Goal: Task Accomplishment & Management: Use online tool/utility

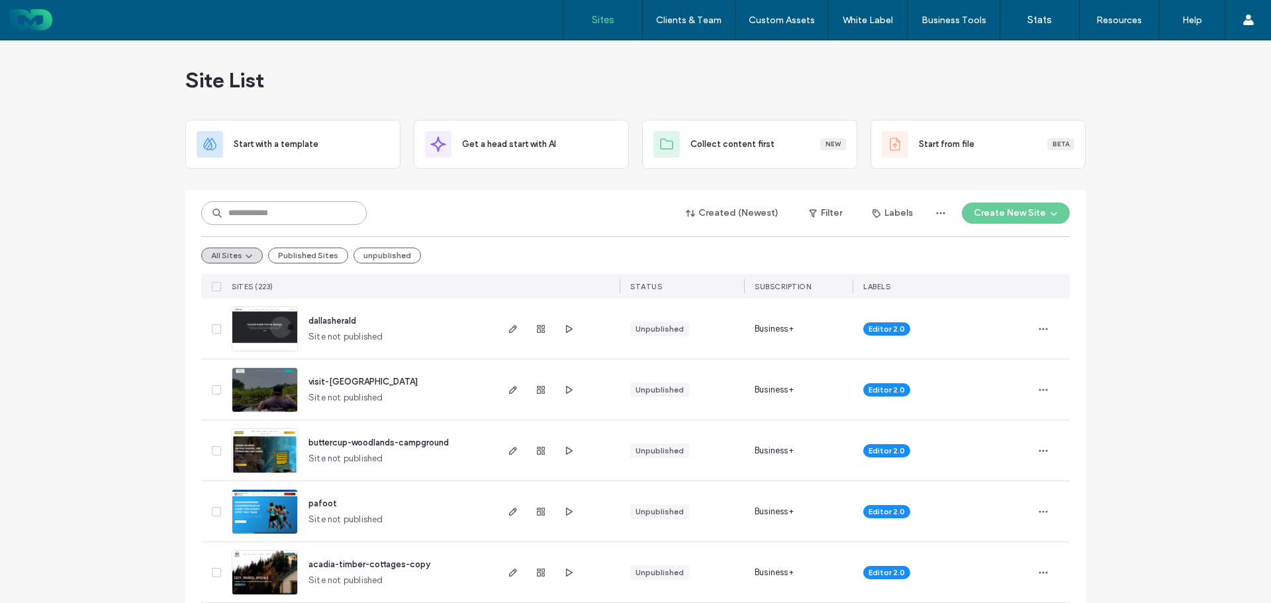
click at [246, 218] on input at bounding box center [283, 213] width 165 height 24
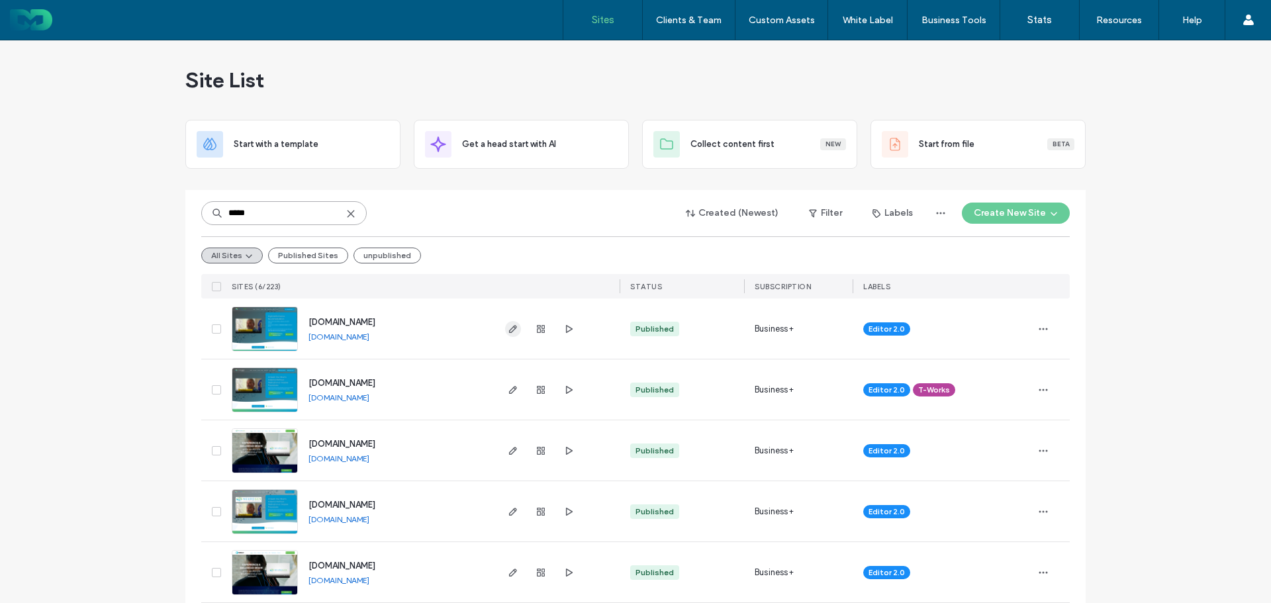
type input "*****"
click at [508, 328] on icon "button" at bounding box center [513, 329] width 11 height 11
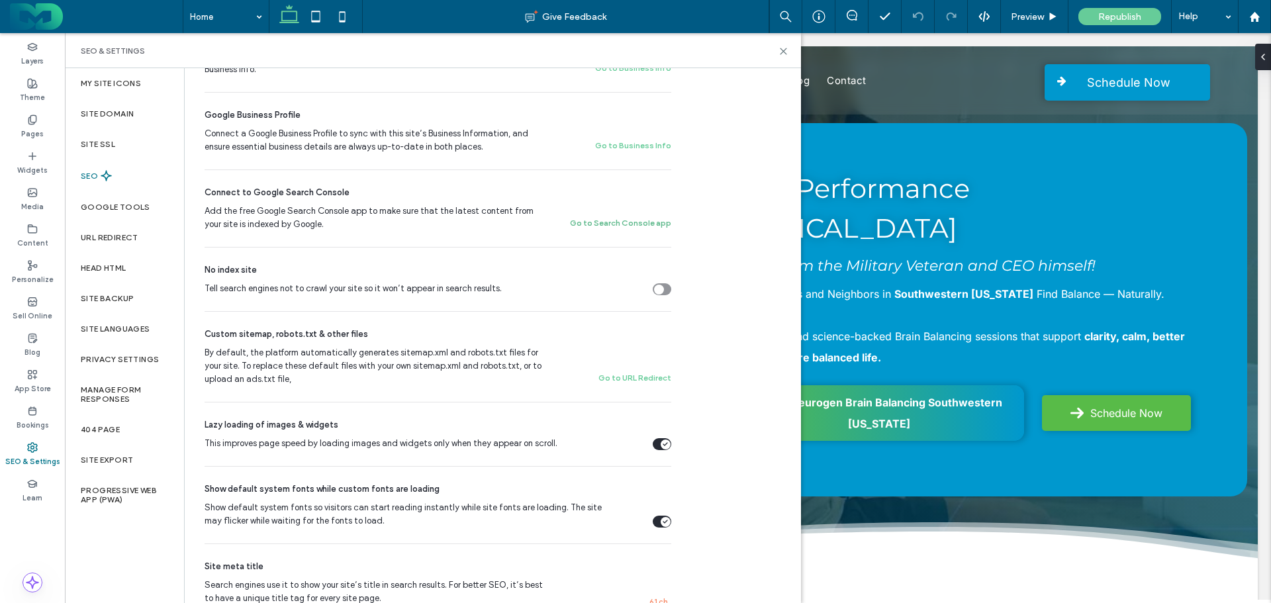
click at [592, 222] on button "Go to Search Console app" at bounding box center [620, 223] width 101 height 16
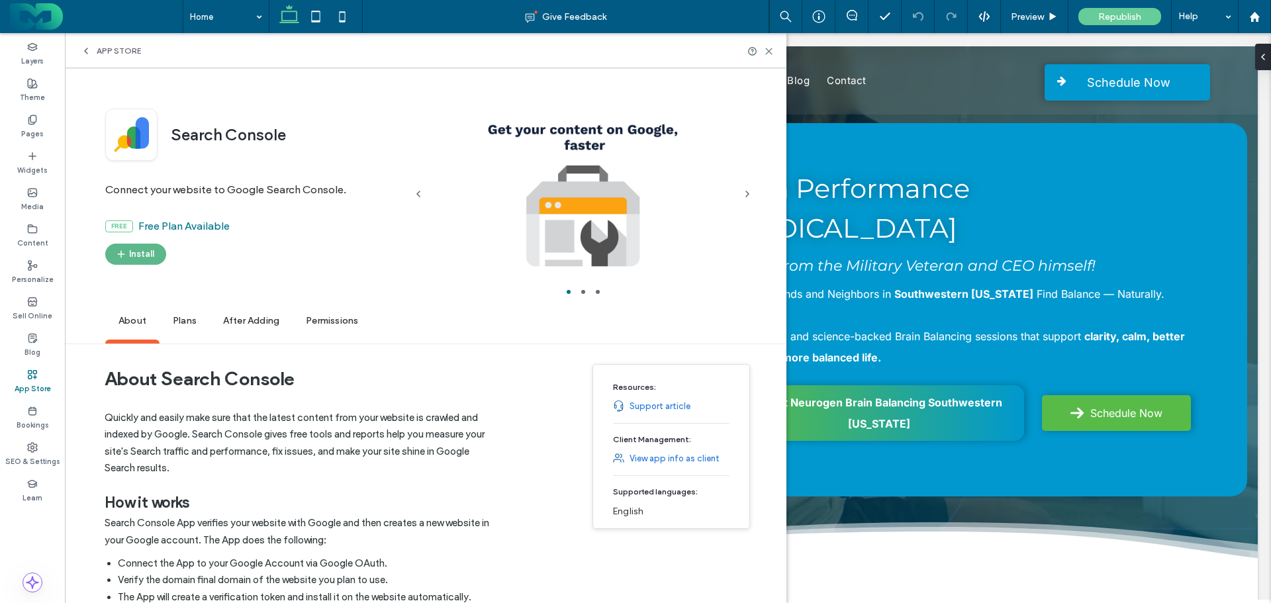
click at [140, 252] on button "Install" at bounding box center [135, 254] width 61 height 21
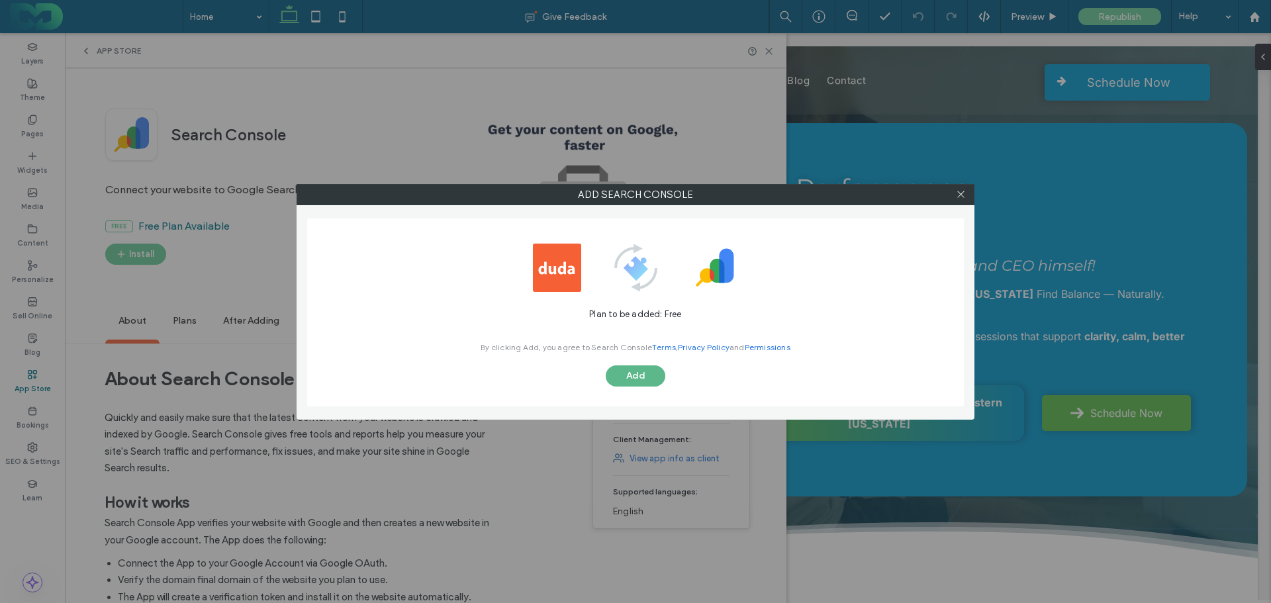
click at [628, 375] on button "Add" at bounding box center [636, 375] width 60 height 21
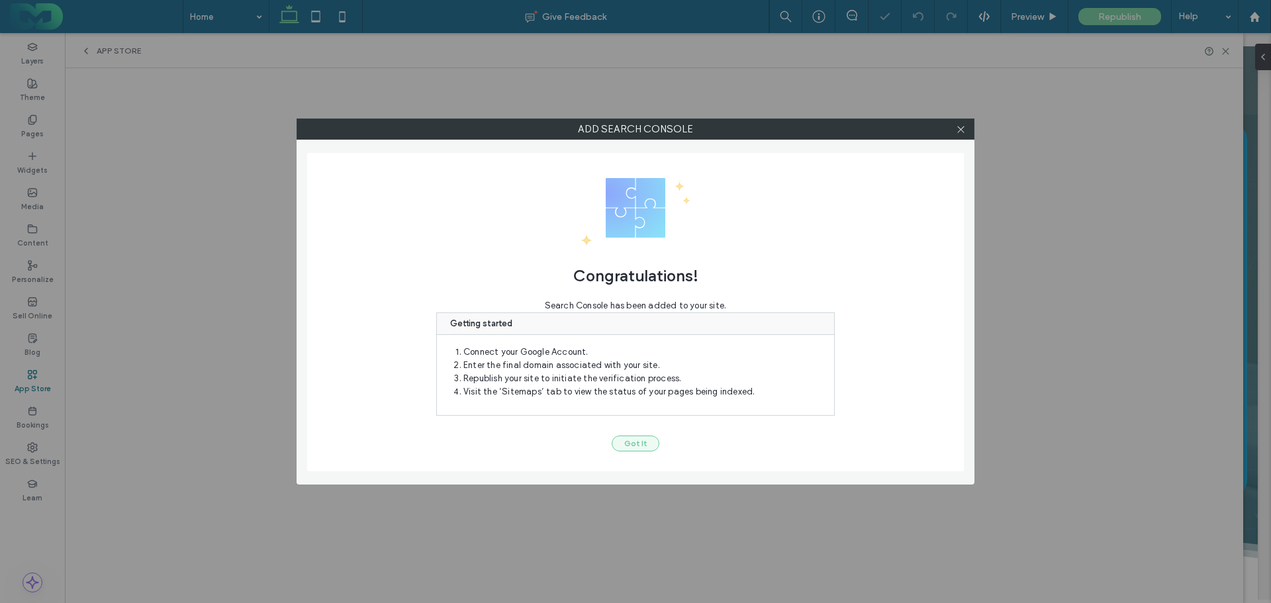
click at [638, 438] on button "Got It" at bounding box center [636, 444] width 48 height 16
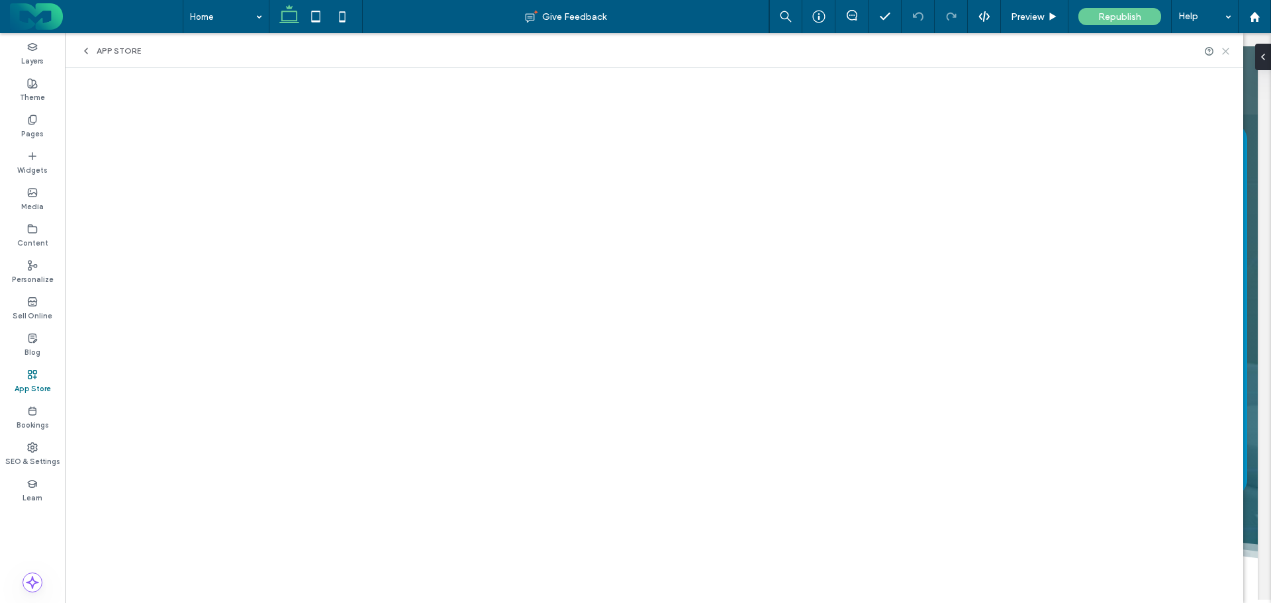
click at [1225, 52] on use at bounding box center [1226, 51] width 6 height 6
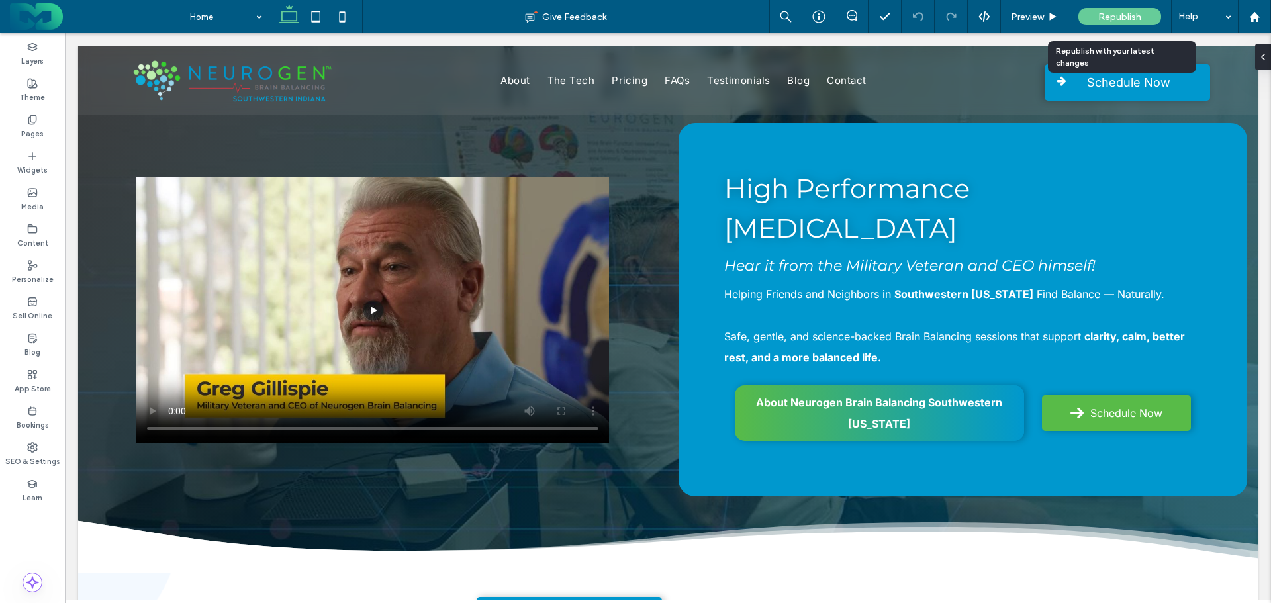
click at [1125, 15] on span "Republish" at bounding box center [1119, 16] width 43 height 11
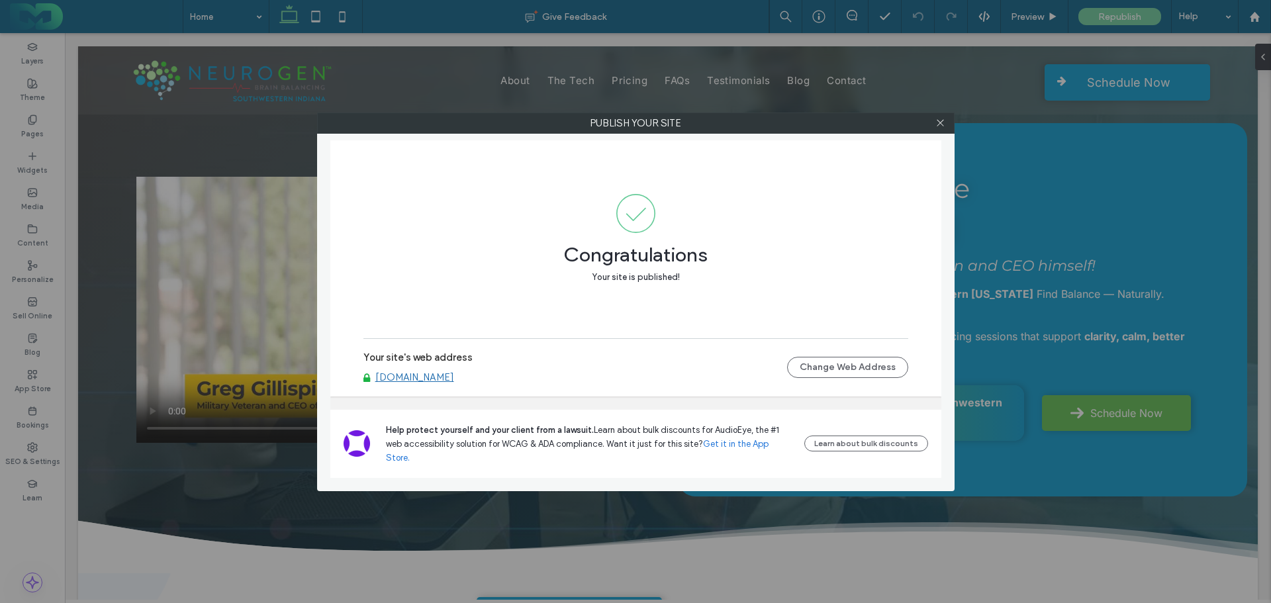
drag, startPoint x: 936, startPoint y: 120, endPoint x: 707, endPoint y: 232, distance: 255.2
click at [936, 120] on icon at bounding box center [940, 123] width 10 height 10
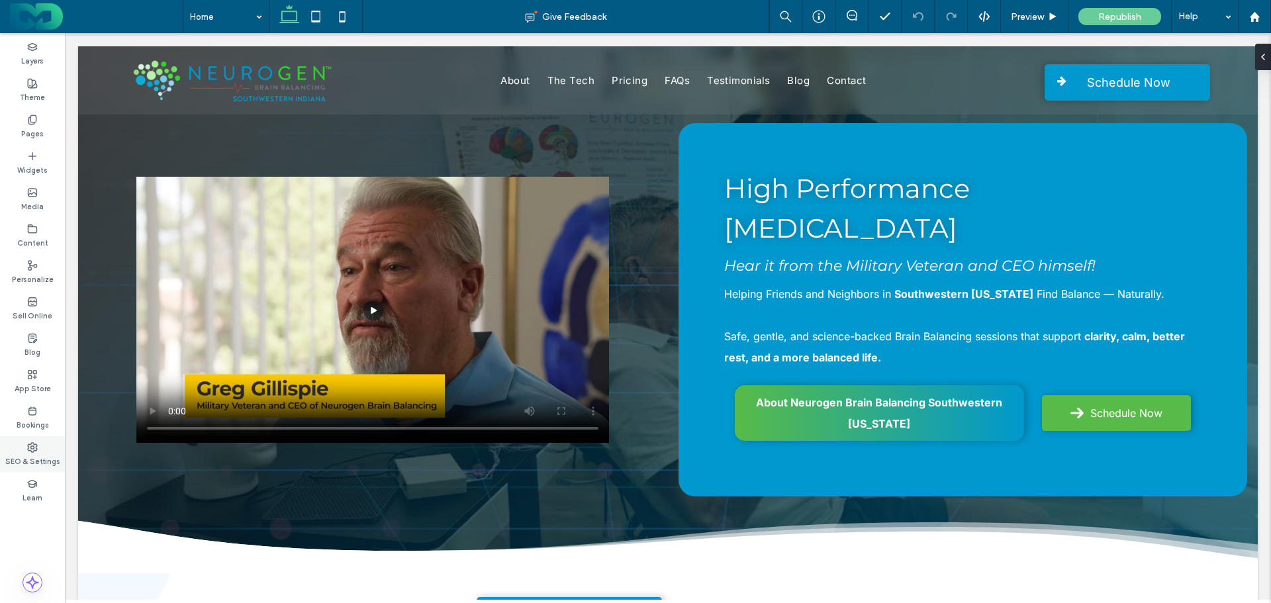
click at [30, 449] on icon at bounding box center [32, 447] width 11 height 11
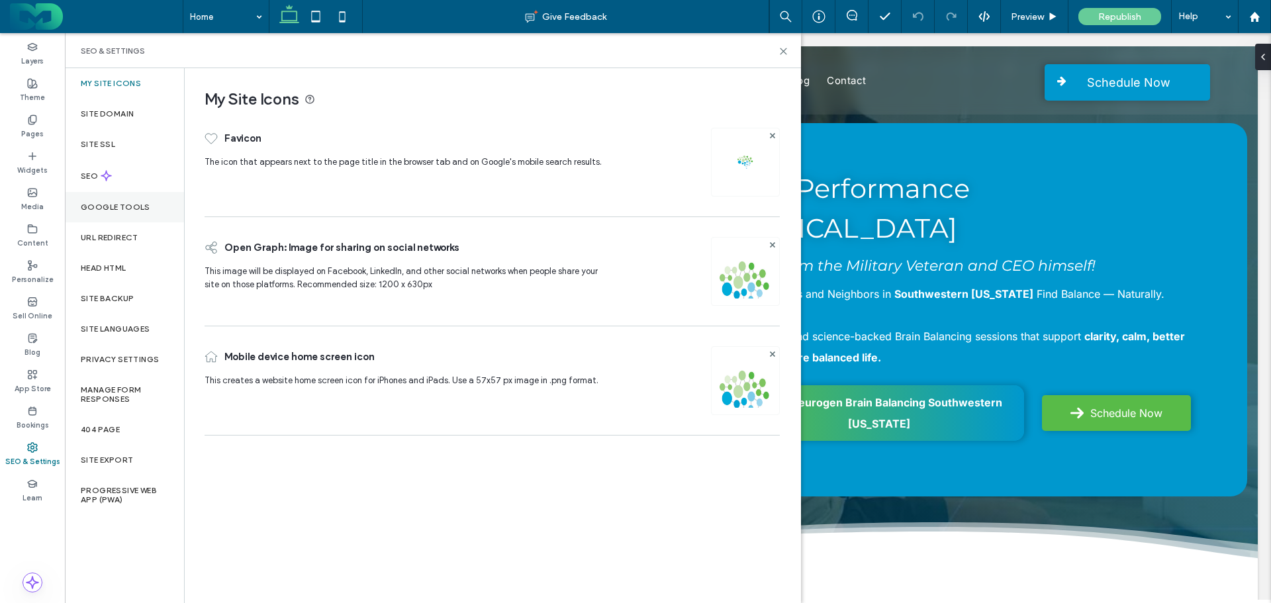
click at [101, 210] on label "Google Tools" at bounding box center [116, 207] width 70 height 9
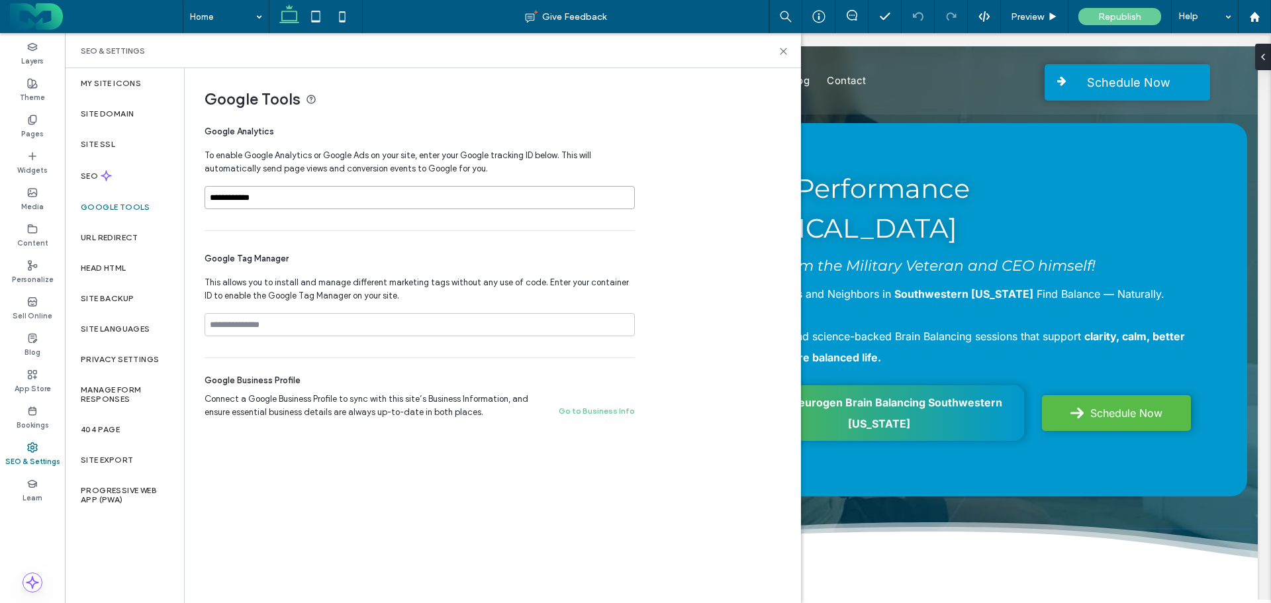
drag, startPoint x: 304, startPoint y: 193, endPoint x: 198, endPoint y: 207, distance: 106.8
click at [198, 207] on div "**********" at bounding box center [487, 251] width 605 height 367
paste input
type input "**********"
click at [1115, 6] on div "Republish" at bounding box center [1119, 16] width 83 height 33
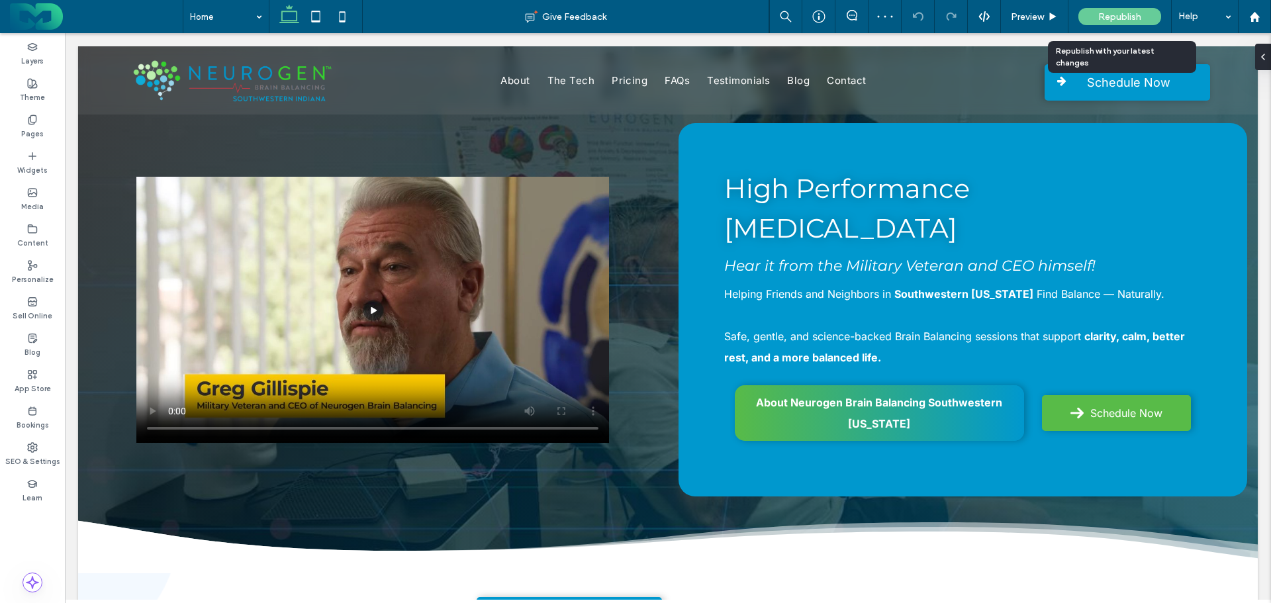
click at [1114, 16] on span "Republish" at bounding box center [1119, 16] width 43 height 11
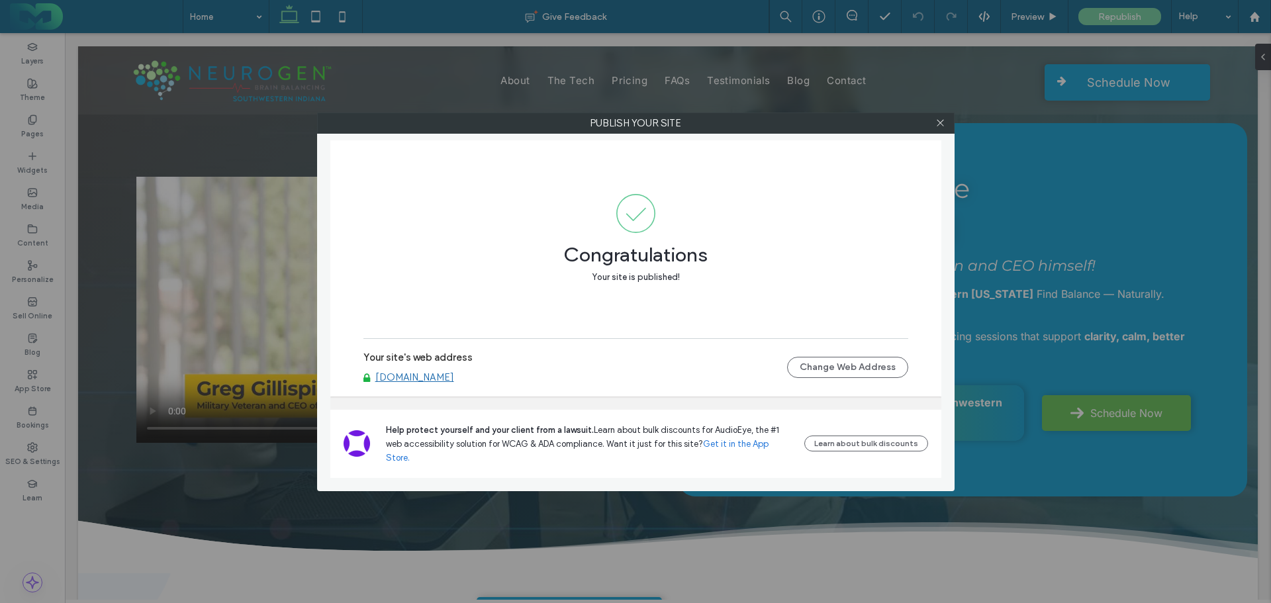
click at [420, 383] on link "[DOMAIN_NAME]" at bounding box center [414, 377] width 79 height 12
click at [939, 122] on icon at bounding box center [940, 123] width 10 height 10
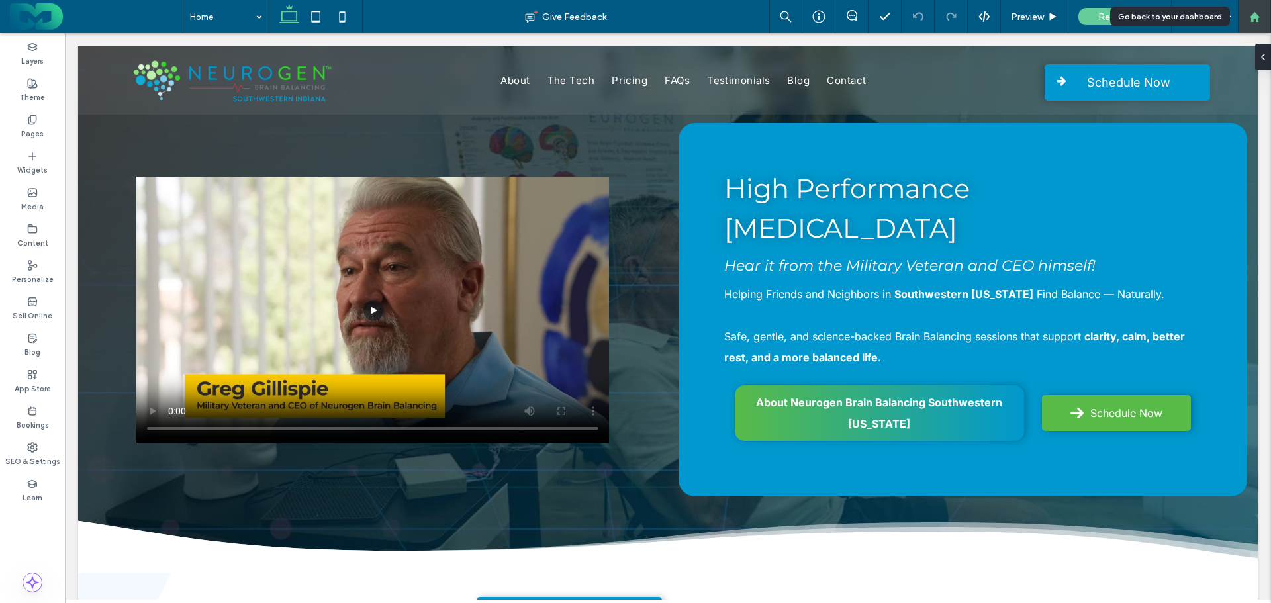
click at [1258, 12] on icon at bounding box center [1254, 16] width 11 height 11
